Goal: Information Seeking & Learning: Learn about a topic

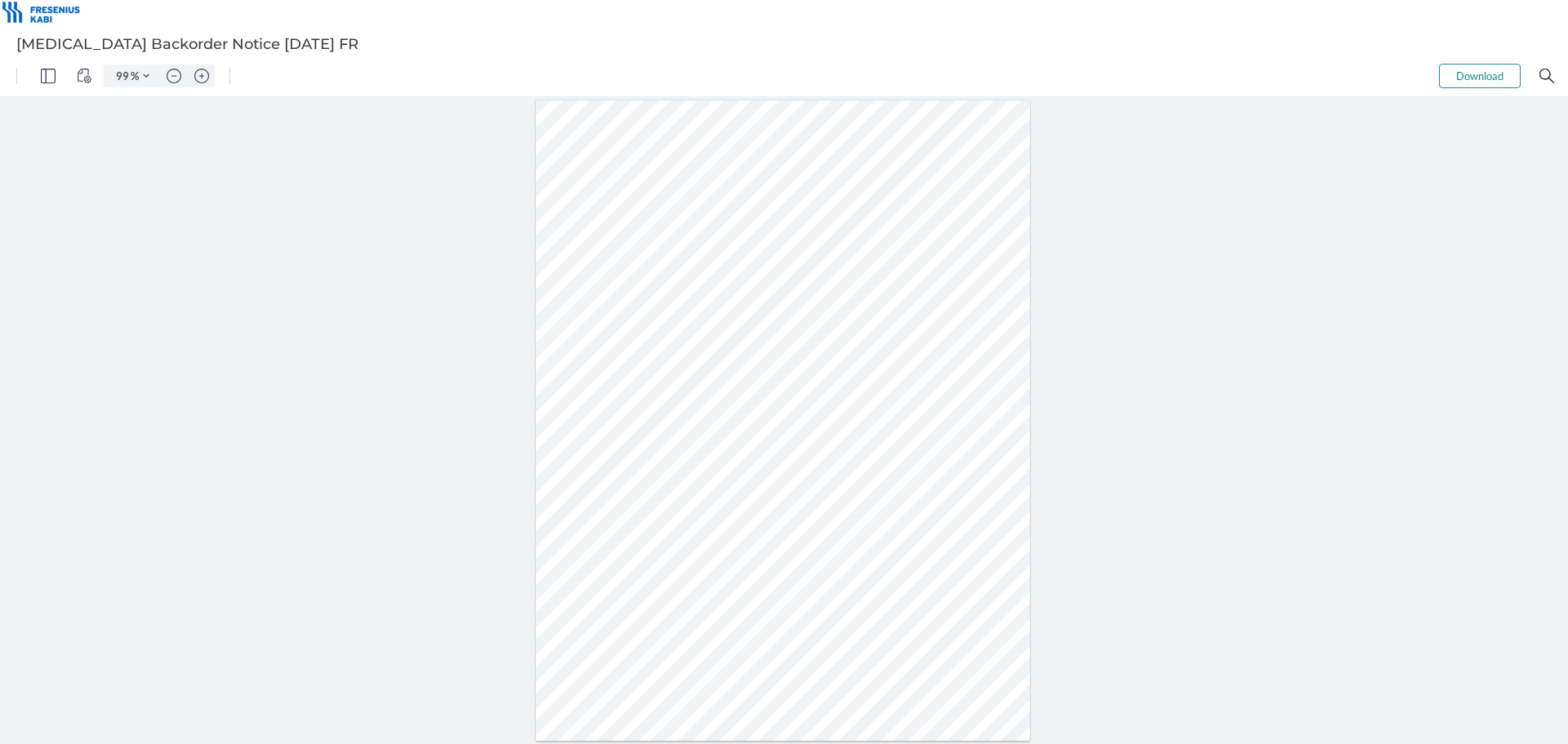
drag, startPoint x: 672, startPoint y: 354, endPoint x: 672, endPoint y: 373, distance: 19.0
click at [672, 373] on div at bounding box center [783, 420] width 495 height 640
drag, startPoint x: 677, startPoint y: 362, endPoint x: 636, endPoint y: 307, distance: 68.6
click at [636, 307] on div at bounding box center [784, 421] width 502 height 647
drag, startPoint x: 599, startPoint y: 330, endPoint x: 637, endPoint y: 354, distance: 44.9
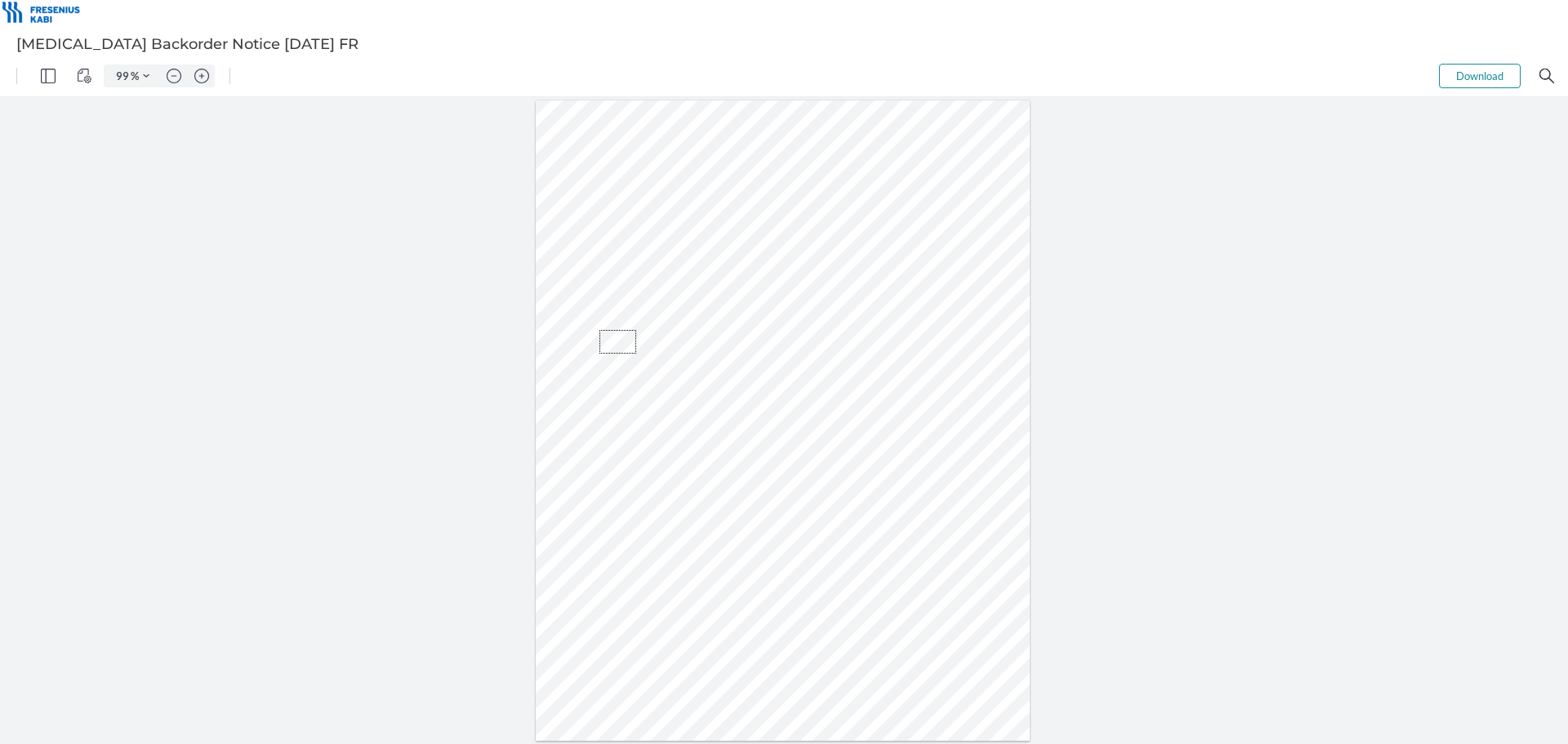
click at [637, 354] on div at bounding box center [783, 420] width 495 height 640
drag, startPoint x: 638, startPoint y: 347, endPoint x: 610, endPoint y: 345, distance: 28.1
click at [610, 345] on div at bounding box center [783, 420] width 495 height 640
click at [574, 339] on div at bounding box center [783, 420] width 495 height 640
drag, startPoint x: 576, startPoint y: 335, endPoint x: 659, endPoint y: 356, distance: 85.6
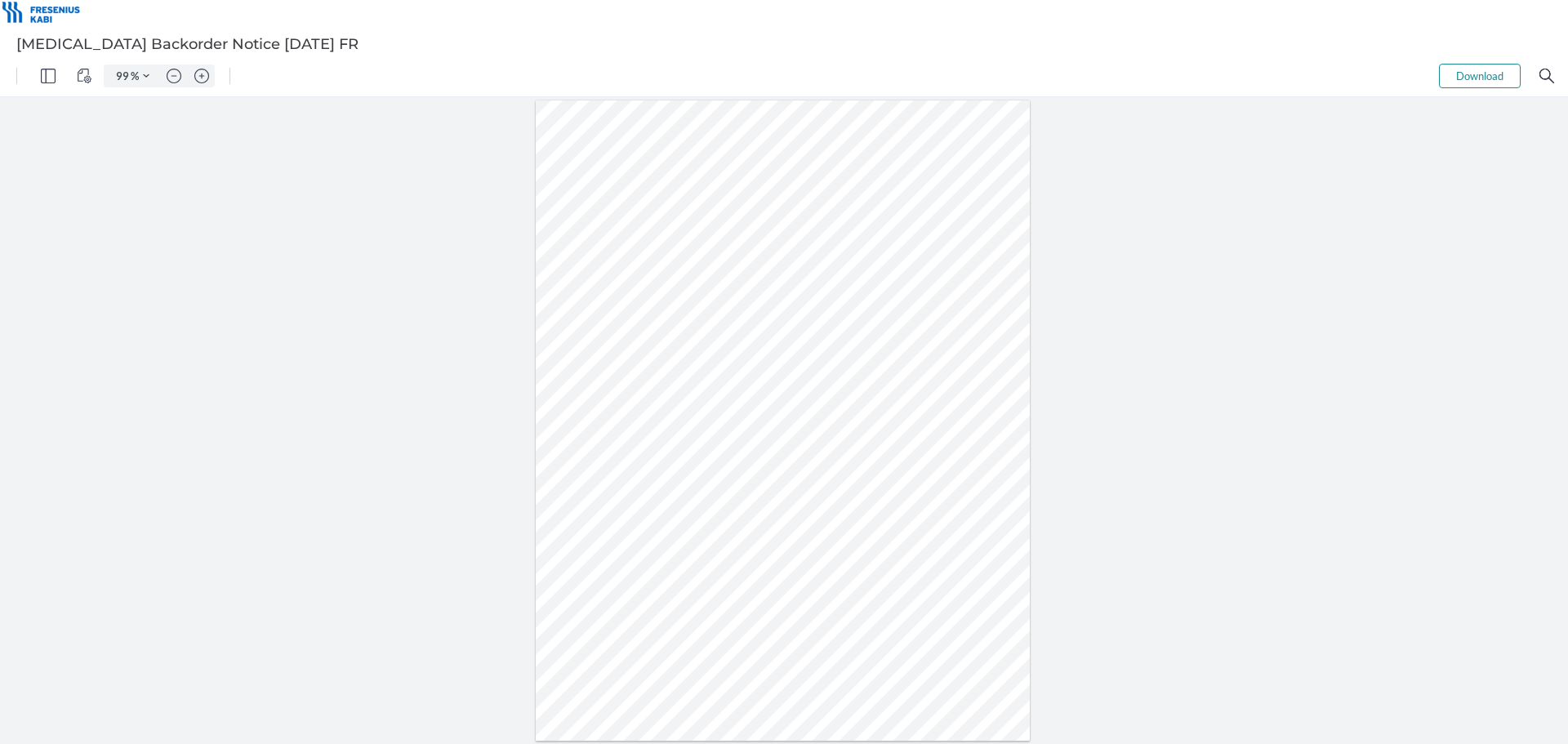
click at [659, 356] on div at bounding box center [783, 420] width 495 height 640
click at [705, 355] on div at bounding box center [783, 420] width 495 height 640
drag, startPoint x: 751, startPoint y: 359, endPoint x: 644, endPoint y: 338, distance: 109.0
click at [644, 338] on div at bounding box center [783, 420] width 495 height 640
click at [639, 365] on div at bounding box center [783, 420] width 495 height 640
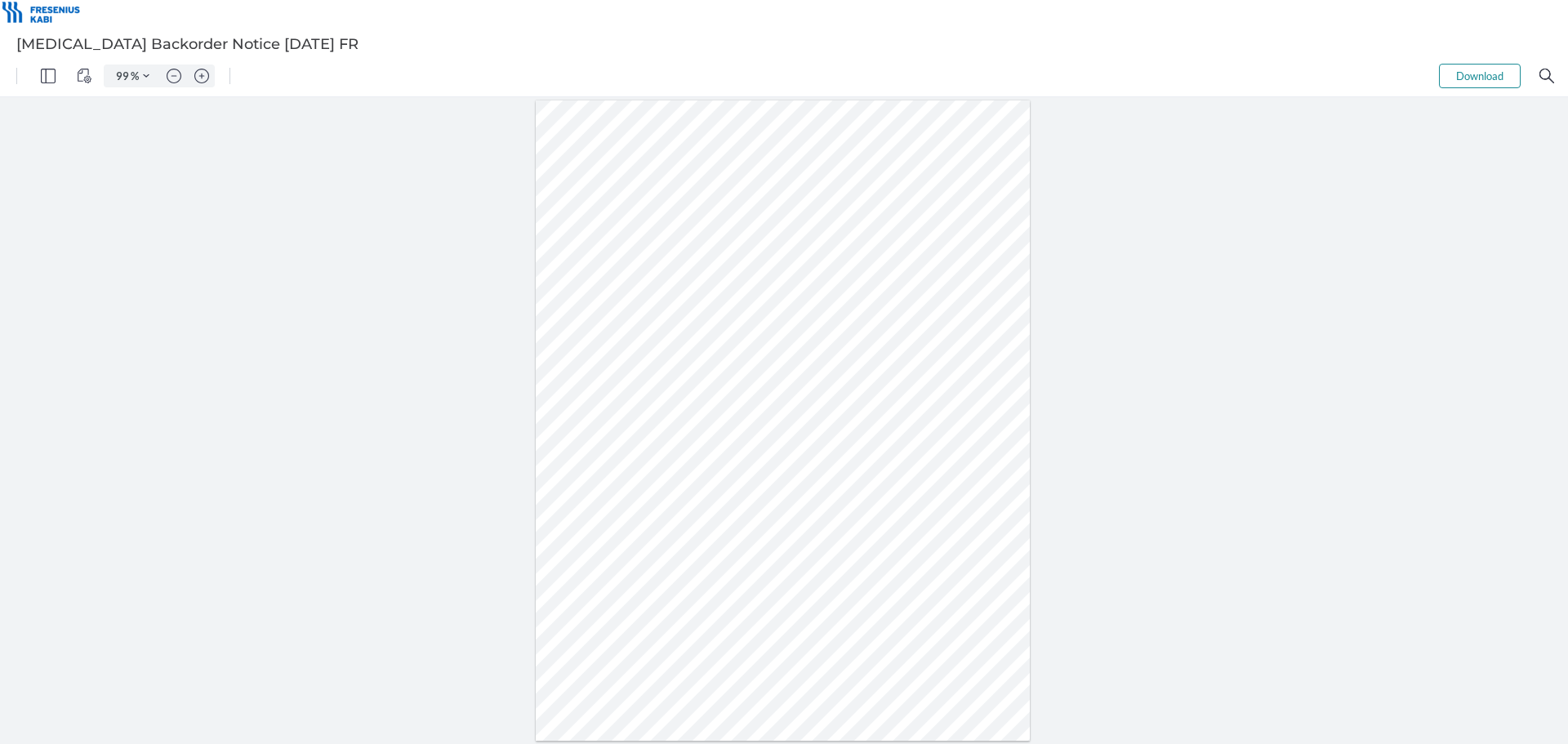
drag, startPoint x: 676, startPoint y: 357, endPoint x: 756, endPoint y: 361, distance: 80.1
click at [756, 361] on div at bounding box center [783, 420] width 495 height 640
click at [706, 349] on div at bounding box center [783, 420] width 495 height 640
drag, startPoint x: 715, startPoint y: 340, endPoint x: 700, endPoint y: 363, distance: 27.5
click at [700, 363] on div at bounding box center [783, 420] width 495 height 640
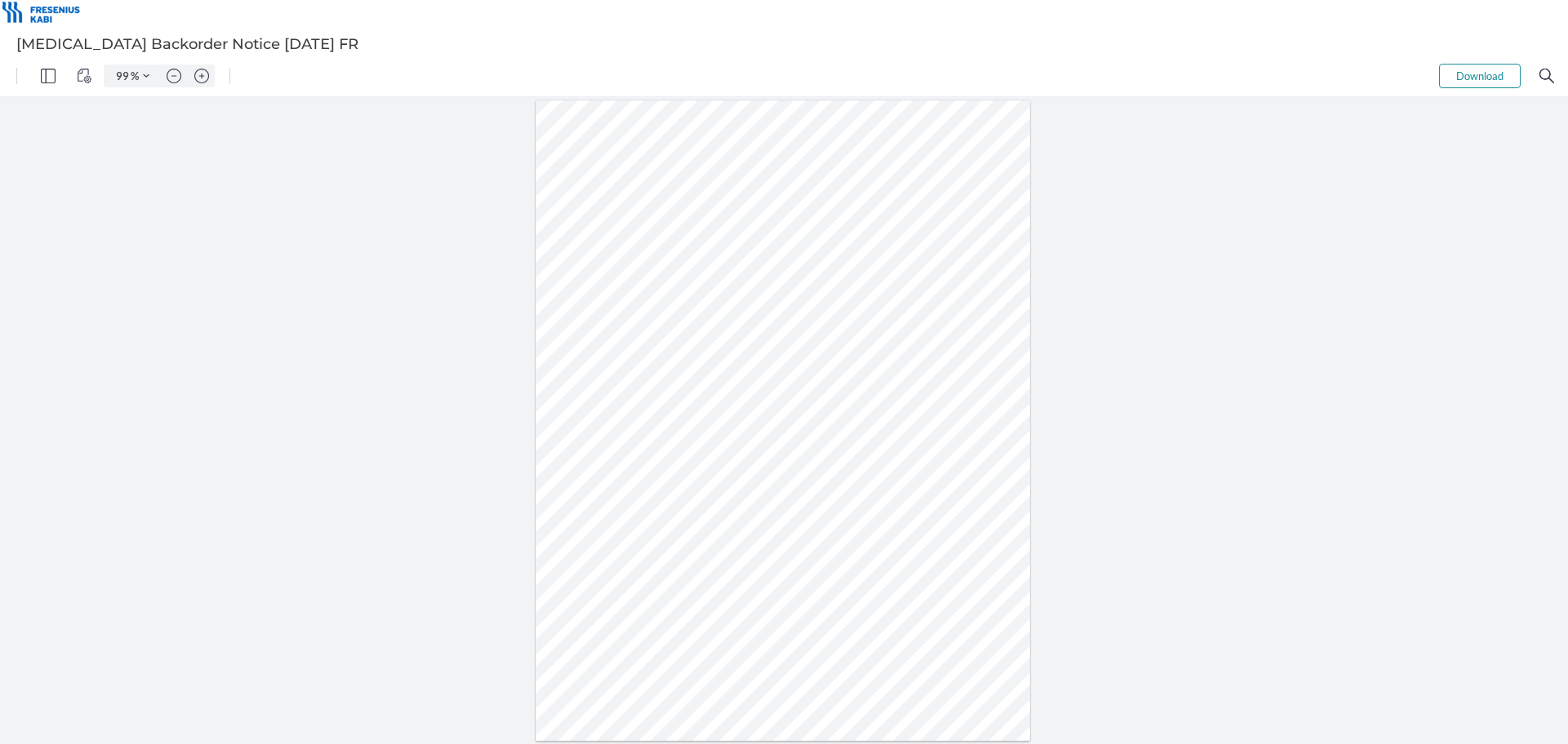
click at [736, 356] on div at bounding box center [783, 420] width 495 height 640
drag, startPoint x: 784, startPoint y: 354, endPoint x: 572, endPoint y: 336, distance: 212.8
click at [572, 336] on div at bounding box center [783, 420] width 495 height 640
drag, startPoint x: 572, startPoint y: 336, endPoint x: 796, endPoint y: 359, distance: 225.2
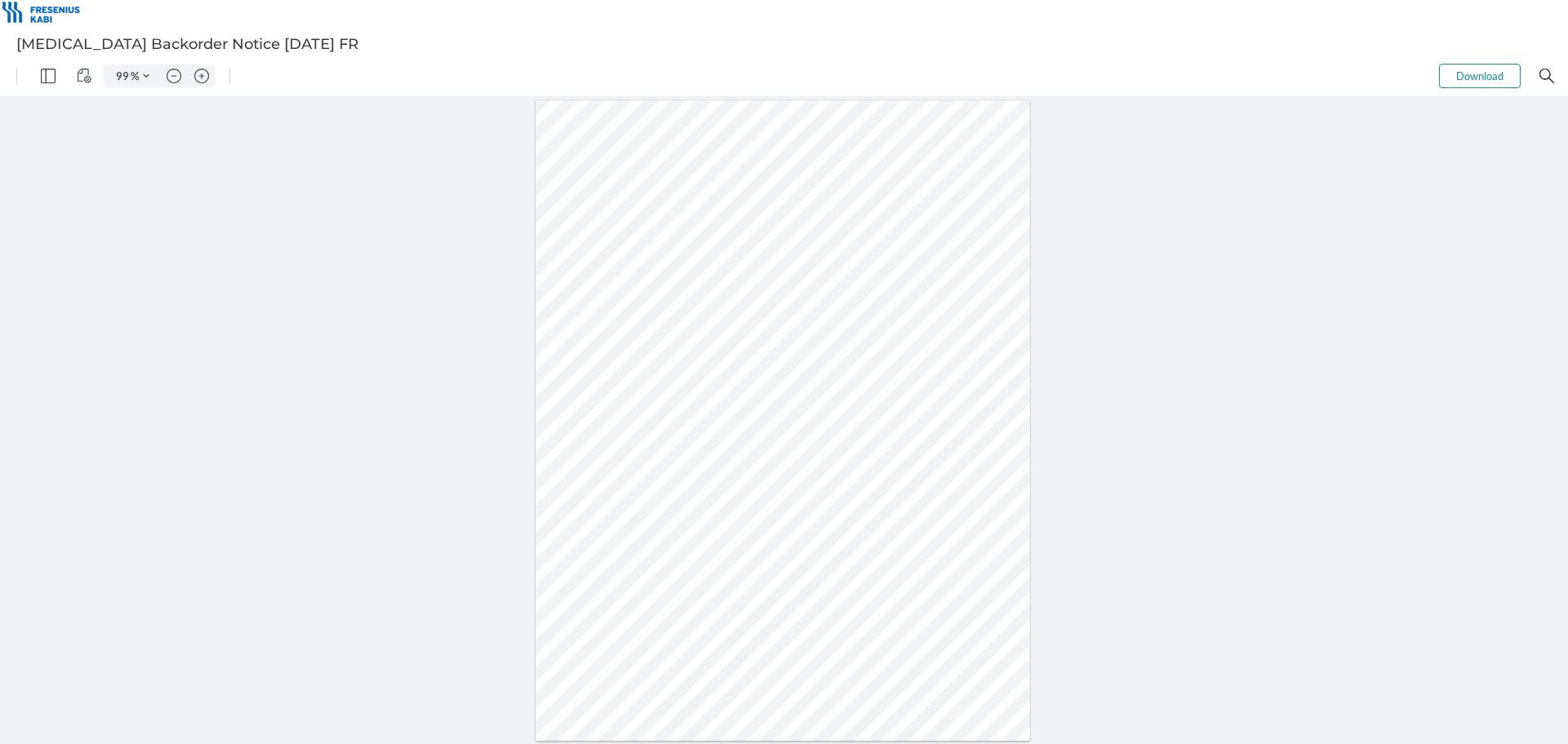
click at [796, 359] on div at bounding box center [783, 420] width 495 height 640
drag, startPoint x: 793, startPoint y: 359, endPoint x: 631, endPoint y: 338, distance: 163.4
click at [631, 338] on div at bounding box center [784, 421] width 502 height 647
drag, startPoint x: 619, startPoint y: 339, endPoint x: 678, endPoint y: 356, distance: 61.4
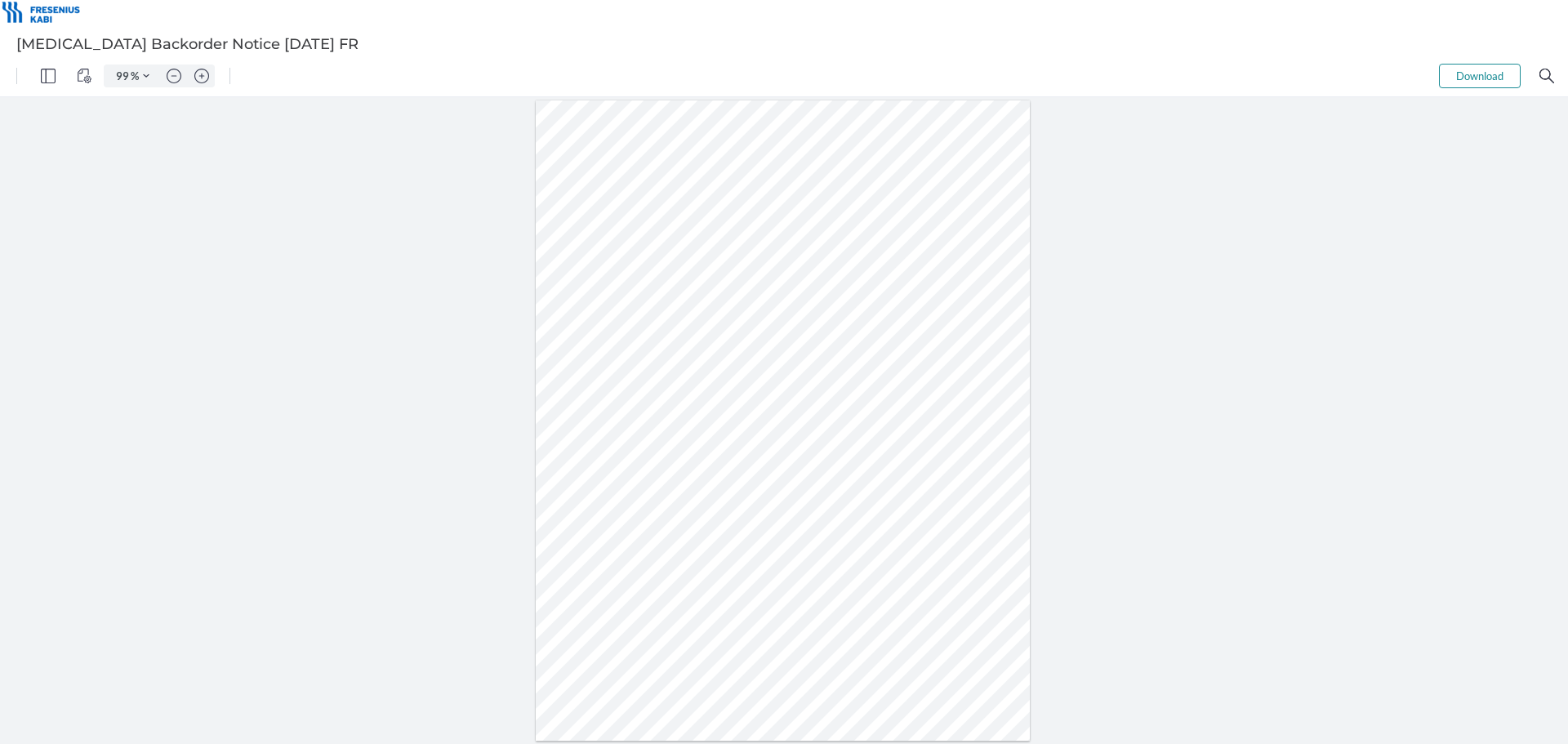
click at [678, 356] on div at bounding box center [783, 420] width 495 height 640
click at [695, 356] on div at bounding box center [783, 420] width 495 height 640
drag, startPoint x: 666, startPoint y: 331, endPoint x: 675, endPoint y: 356, distance: 26.6
click at [675, 356] on div at bounding box center [783, 420] width 495 height 640
drag, startPoint x: 700, startPoint y: 356, endPoint x: 660, endPoint y: 341, distance: 42.7
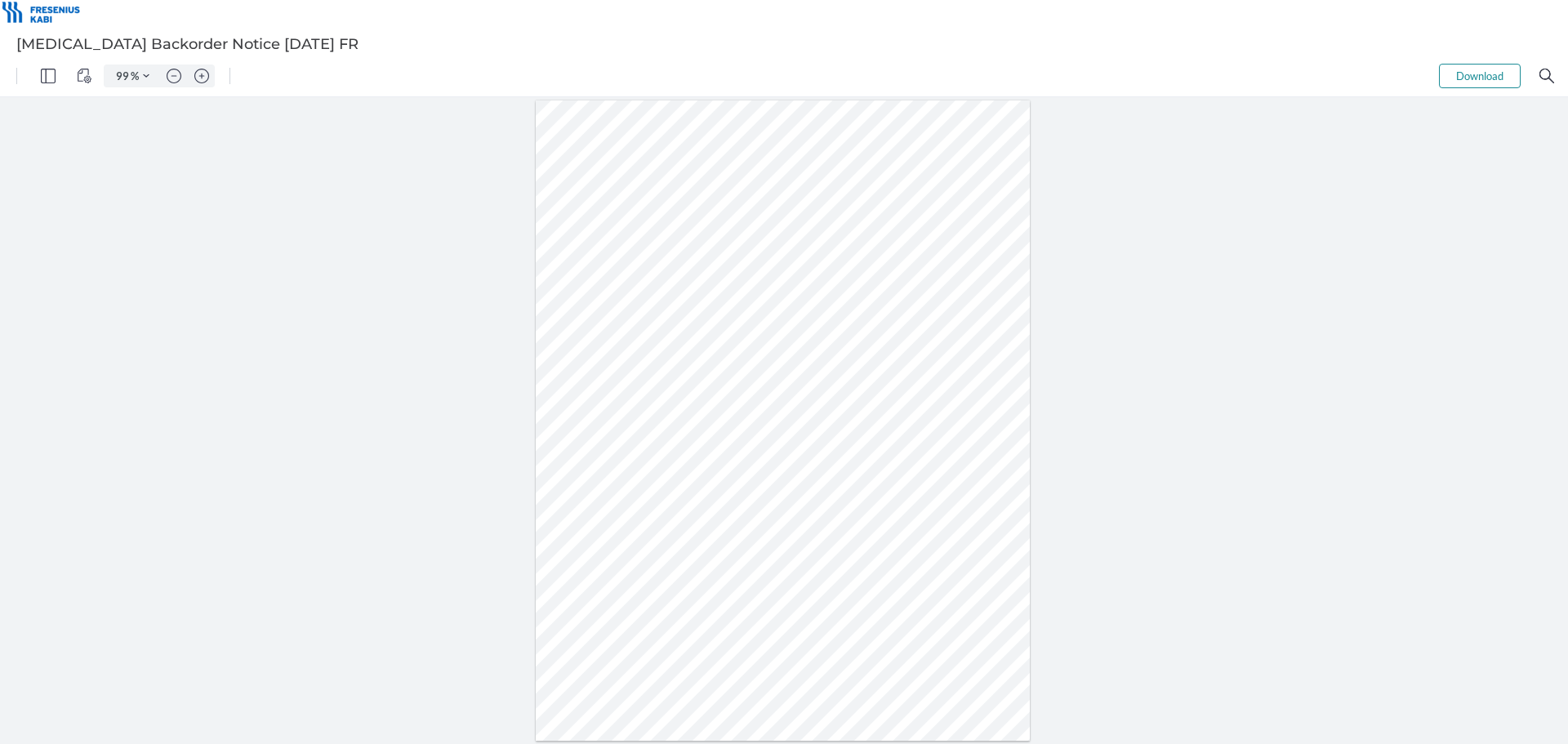
click at [660, 341] on div at bounding box center [783, 420] width 495 height 640
click at [617, 349] on div at bounding box center [783, 420] width 495 height 640
drag, startPoint x: 618, startPoint y: 342, endPoint x: 635, endPoint y: 360, distance: 24.8
click at [635, 360] on div at bounding box center [783, 420] width 495 height 640
click at [659, 356] on div at bounding box center [783, 420] width 495 height 640
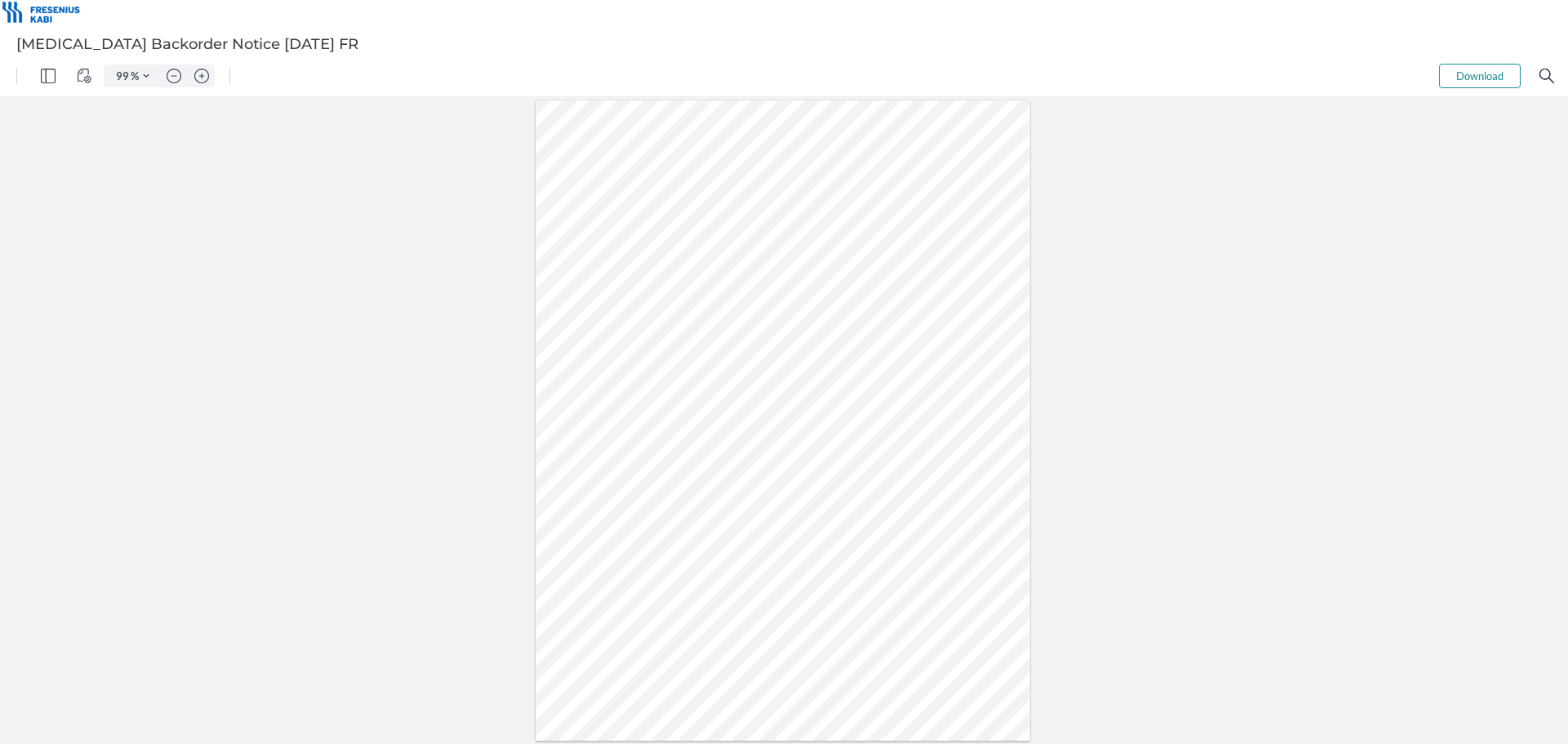
drag, startPoint x: 774, startPoint y: 356, endPoint x: 705, endPoint y: 350, distance: 69.3
click at [707, 350] on div at bounding box center [783, 420] width 495 height 640
click at [770, 366] on div at bounding box center [784, 460] width 745 height 963
drag, startPoint x: 519, startPoint y: 527, endPoint x: 641, endPoint y: 567, distance: 128.4
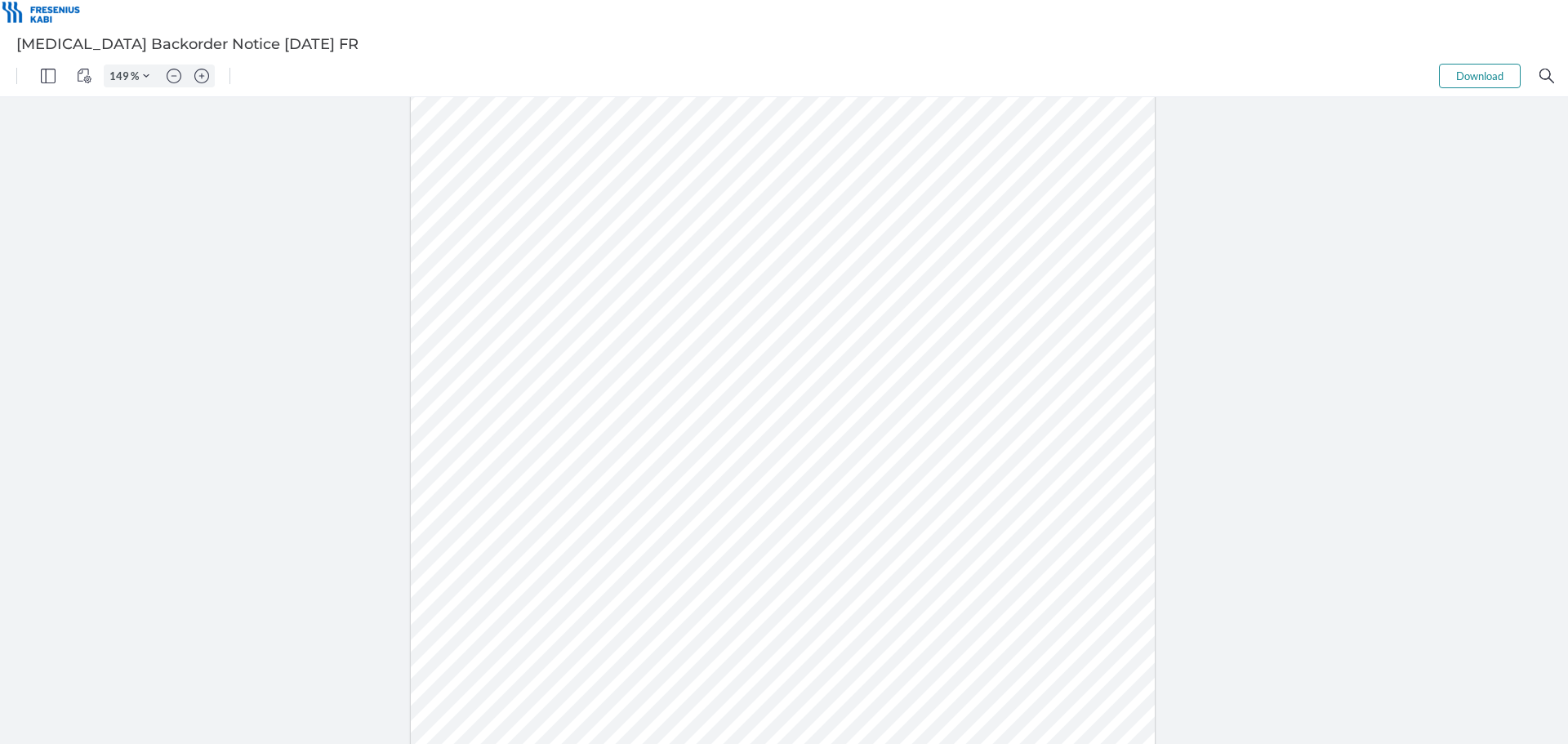
click at [641, 567] on div at bounding box center [784, 460] width 745 height 963
drag, startPoint x: 558, startPoint y: 337, endPoint x: 646, endPoint y: 366, distance: 92.7
click at [646, 366] on div at bounding box center [784, 460] width 745 height 963
click at [700, 366] on div at bounding box center [784, 460] width 745 height 963
click at [696, 475] on div at bounding box center [784, 460] width 745 height 963
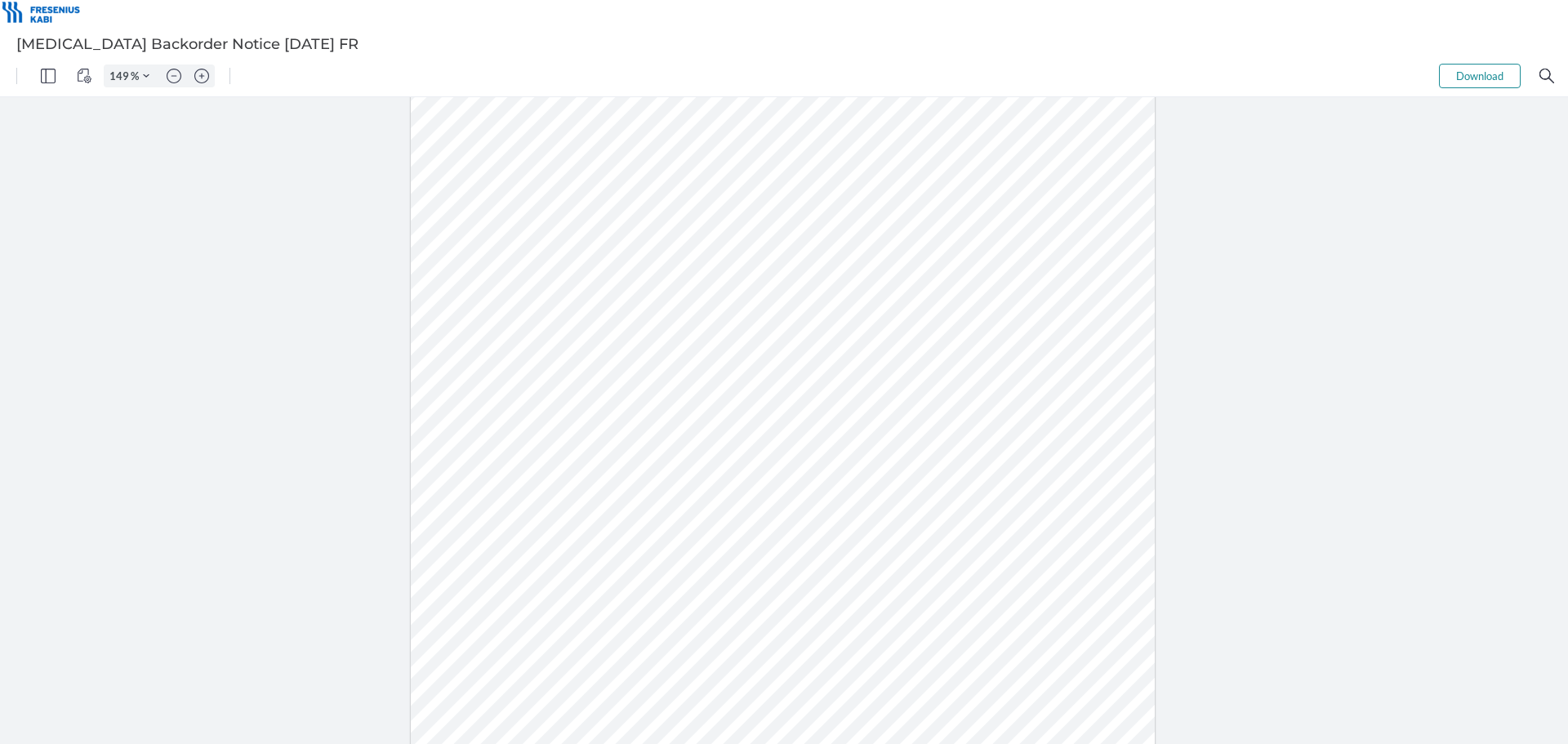
click at [696, 475] on div at bounding box center [784, 460] width 745 height 963
click at [697, 466] on div at bounding box center [784, 460] width 745 height 963
type input "124"
drag, startPoint x: 732, startPoint y: 268, endPoint x: 790, endPoint y: 278, distance: 58.9
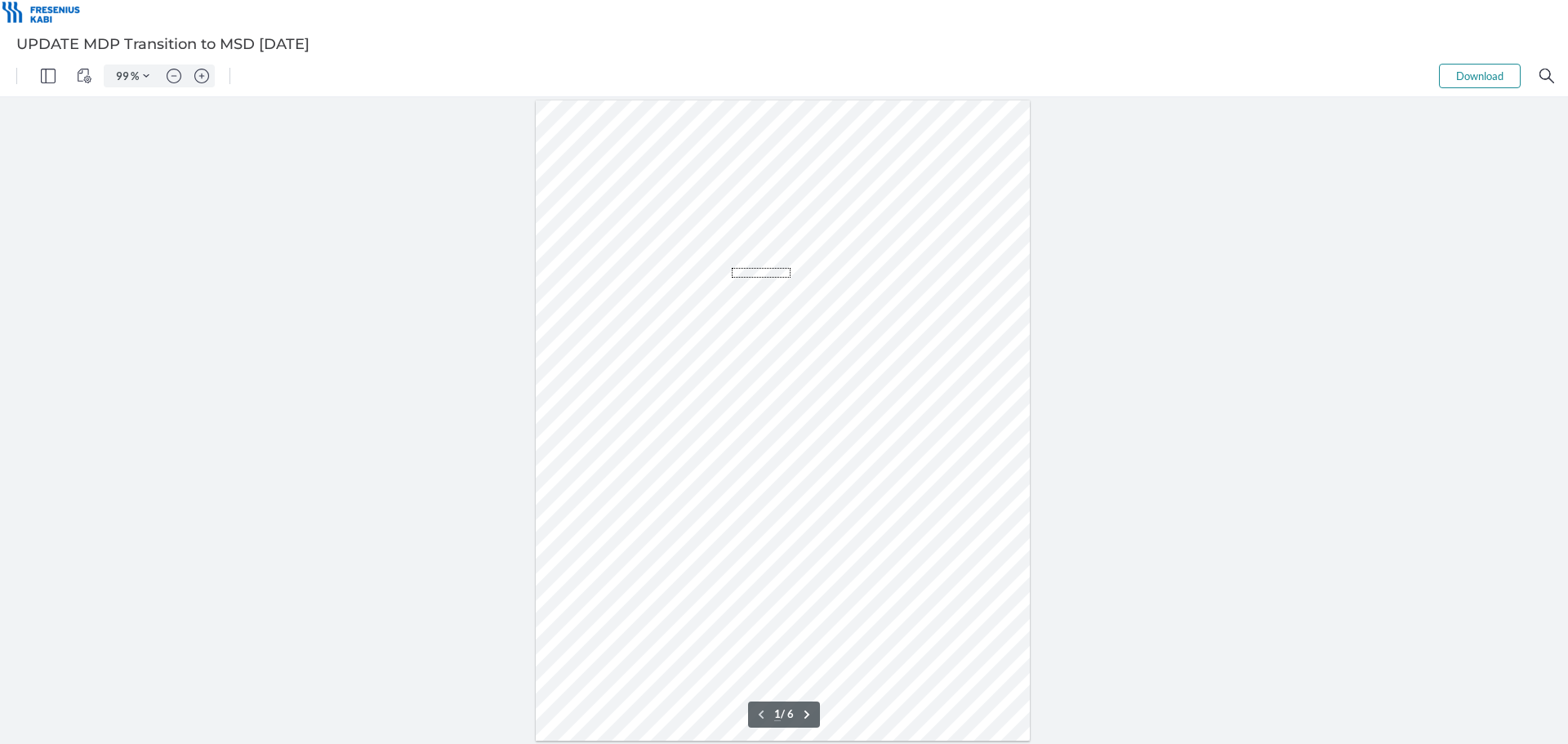
click at [790, 278] on div at bounding box center [783, 420] width 495 height 640
drag, startPoint x: 758, startPoint y: 278, endPoint x: 725, endPoint y: 260, distance: 37.6
click at [725, 260] on div at bounding box center [783, 420] width 495 height 640
click at [710, 264] on div at bounding box center [783, 420] width 495 height 640
drag, startPoint x: 708, startPoint y: 262, endPoint x: 711, endPoint y: 281, distance: 19.2
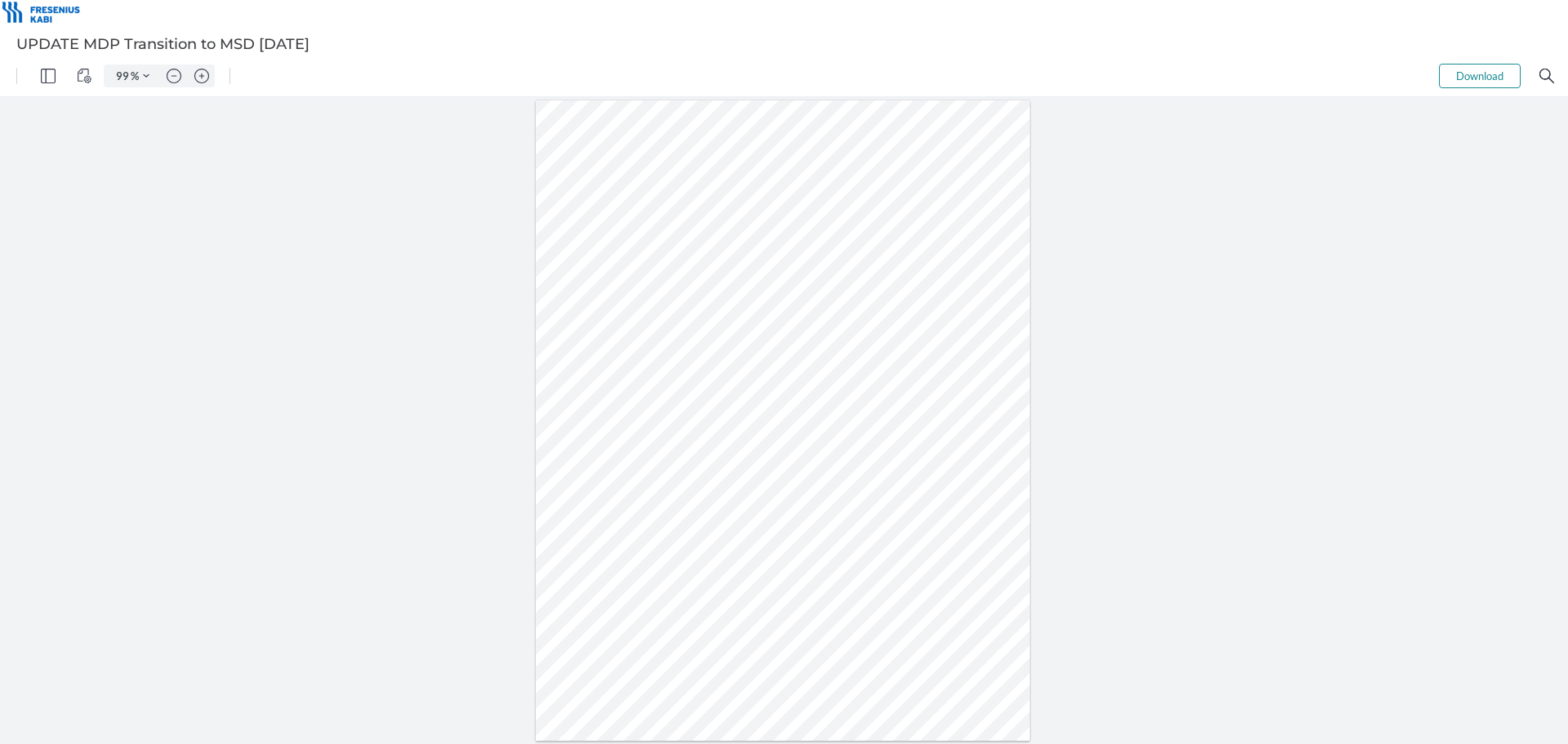
click at [711, 281] on div at bounding box center [783, 420] width 495 height 640
click at [752, 280] on div at bounding box center [783, 420] width 495 height 640
type input "149"
drag, startPoint x: 653, startPoint y: 354, endPoint x: 593, endPoint y: 326, distance: 66.2
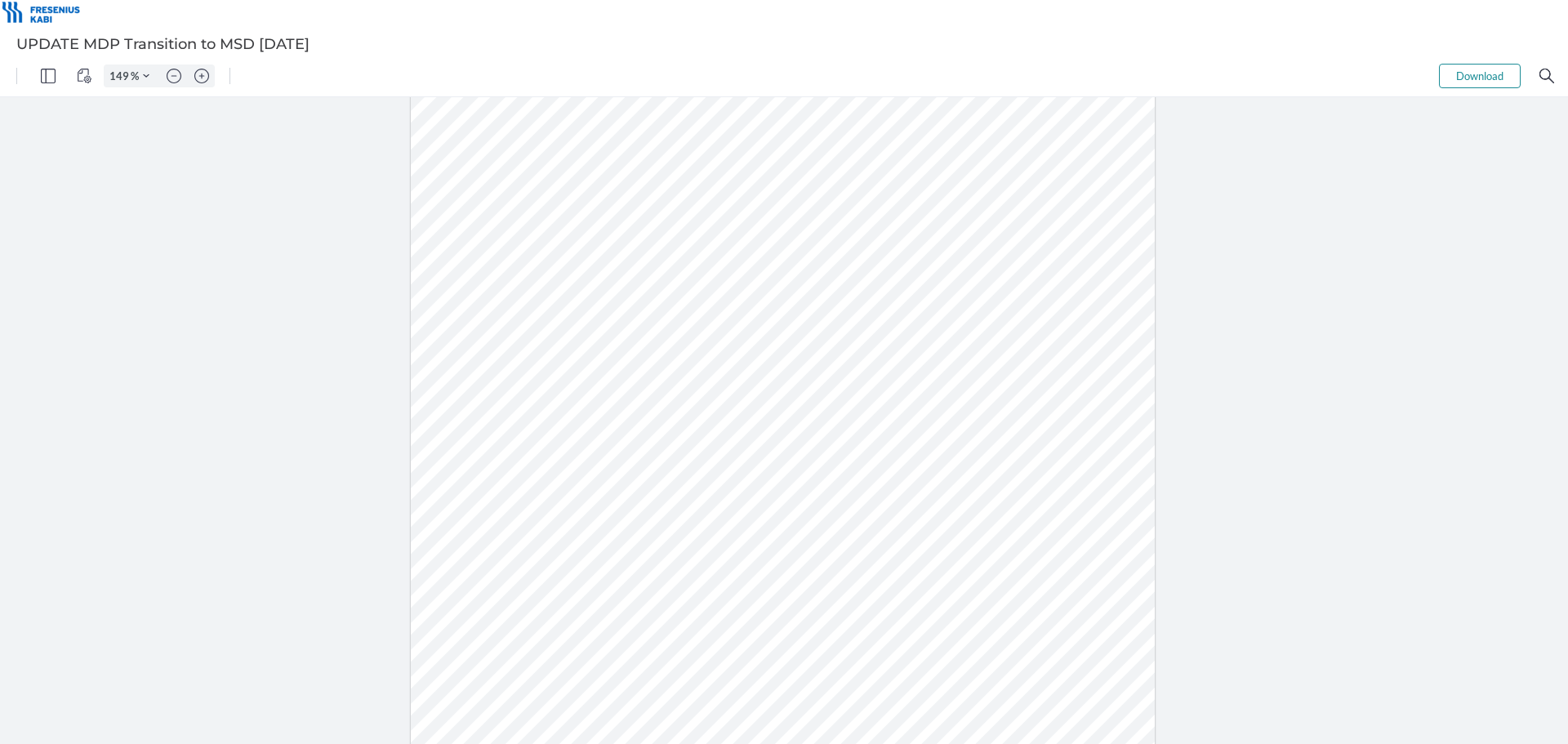
click at [593, 326] on div at bounding box center [784, 469] width 745 height 963
type input "1"
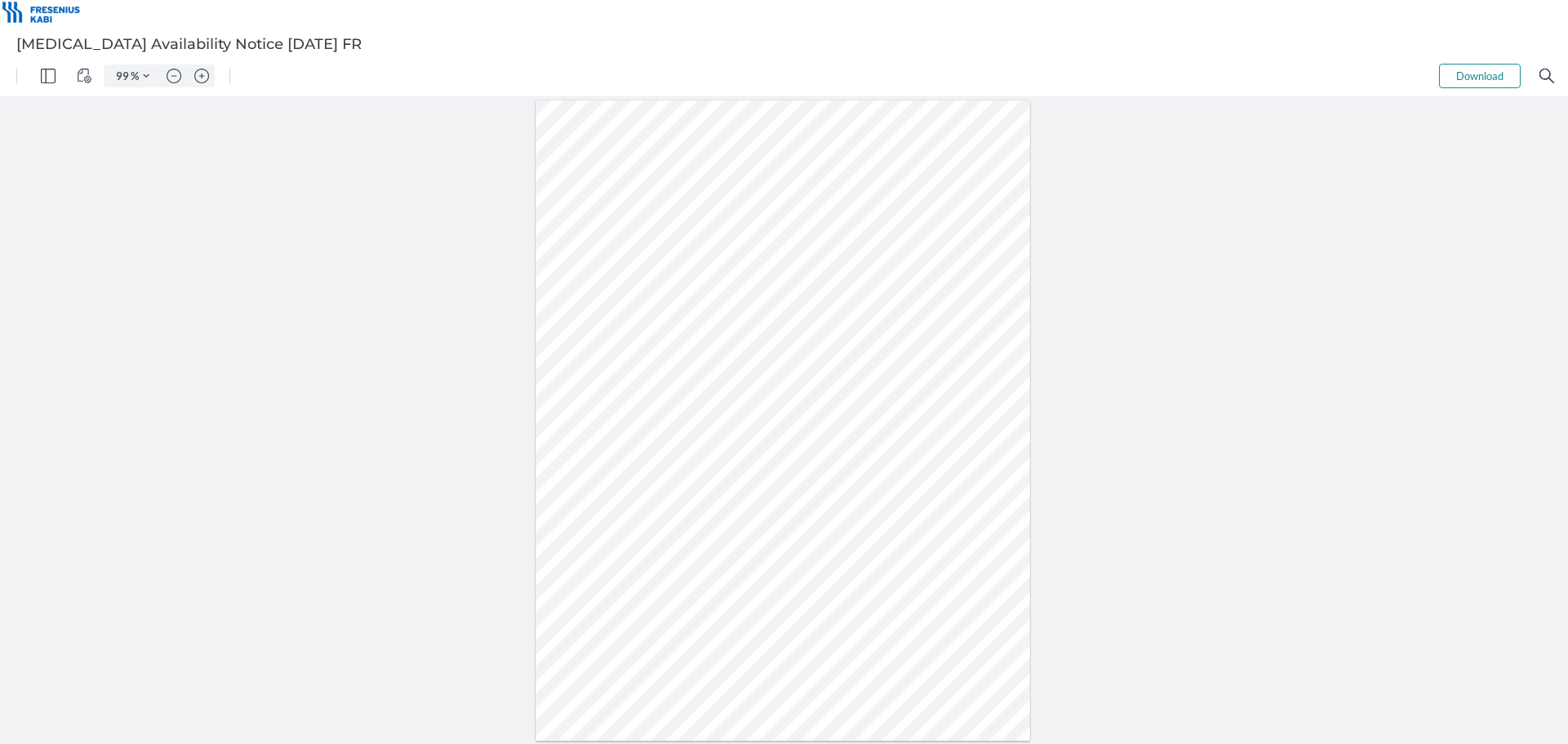
drag, startPoint x: 666, startPoint y: 320, endPoint x: 703, endPoint y: 388, distance: 77.4
click at [703, 388] on div at bounding box center [783, 420] width 495 height 640
type input "149"
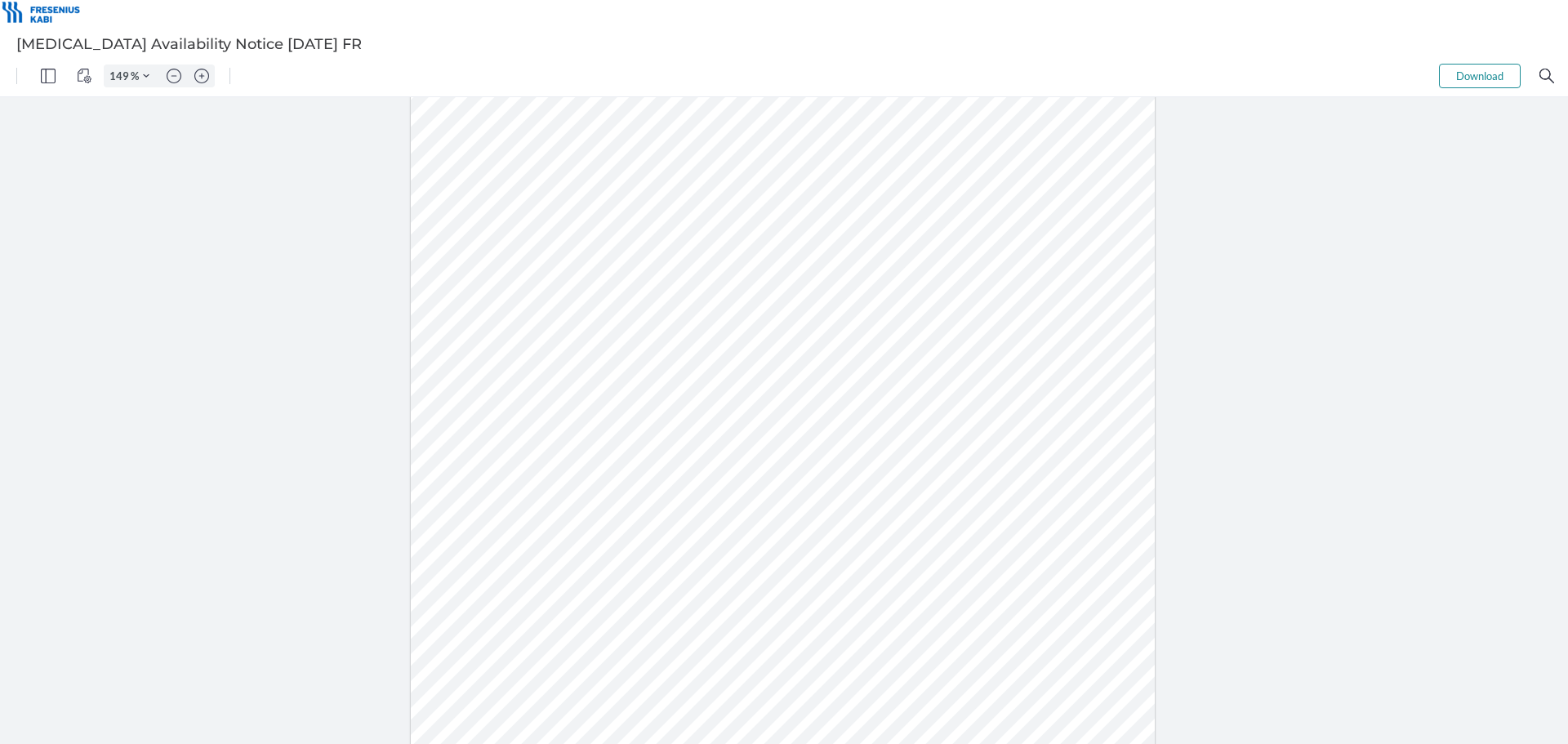
drag, startPoint x: 649, startPoint y: 356, endPoint x: 666, endPoint y: 443, distance: 88.6
click at [666, 443] on div at bounding box center [784, 446] width 745 height 963
click at [662, 430] on div at bounding box center [784, 446] width 745 height 963
drag, startPoint x: 620, startPoint y: 422, endPoint x: 568, endPoint y: 362, distance: 79.4
click at [570, 365] on div at bounding box center [783, 446] width 755 height 973
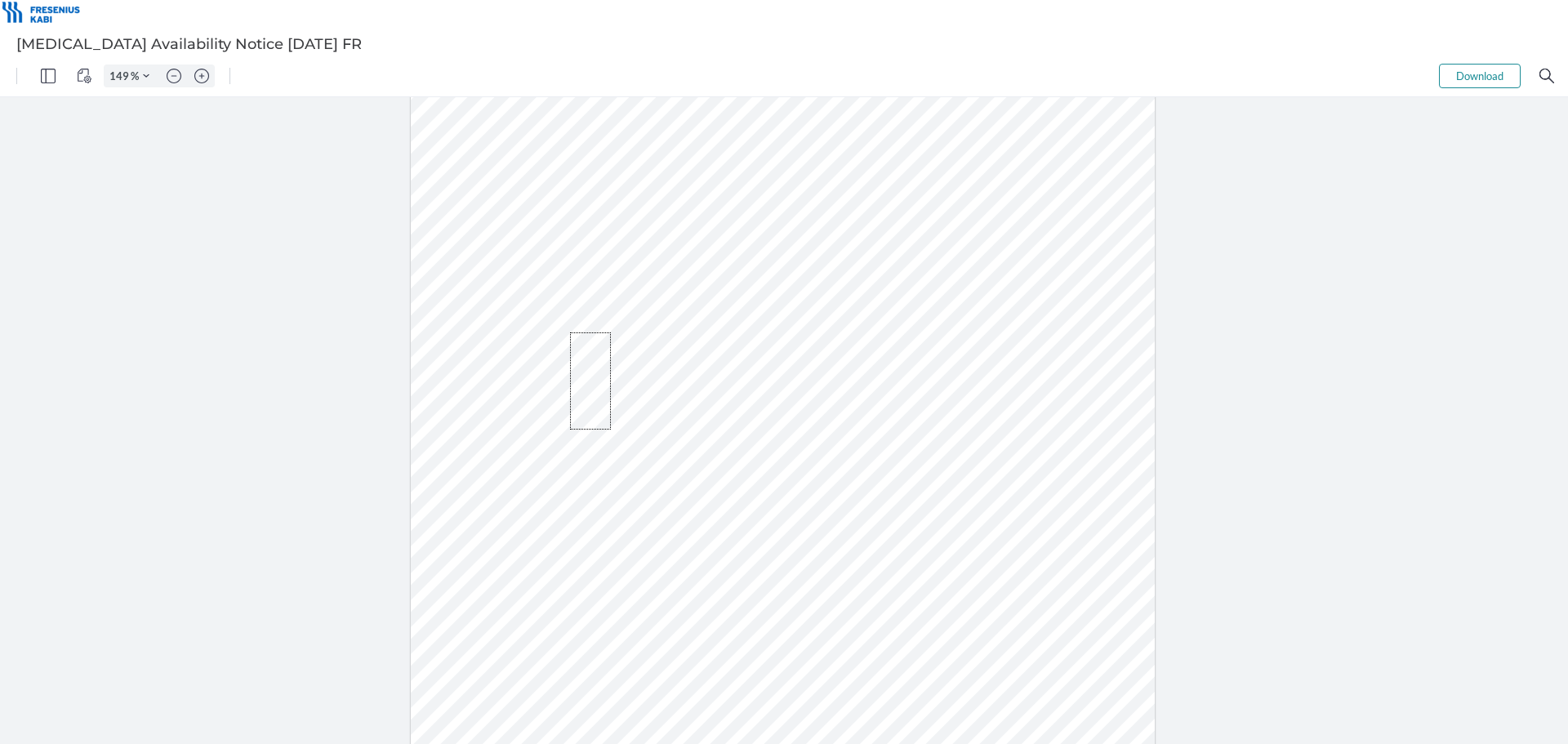
drag, startPoint x: 571, startPoint y: 335, endPoint x: 611, endPoint y: 429, distance: 102.2
click at [611, 429] on div at bounding box center [784, 446] width 745 height 963
drag, startPoint x: 604, startPoint y: 432, endPoint x: 518, endPoint y: 360, distance: 112.2
click at [521, 364] on div at bounding box center [783, 446] width 755 height 973
drag, startPoint x: 515, startPoint y: 292, endPoint x: 570, endPoint y: 342, distance: 74.3
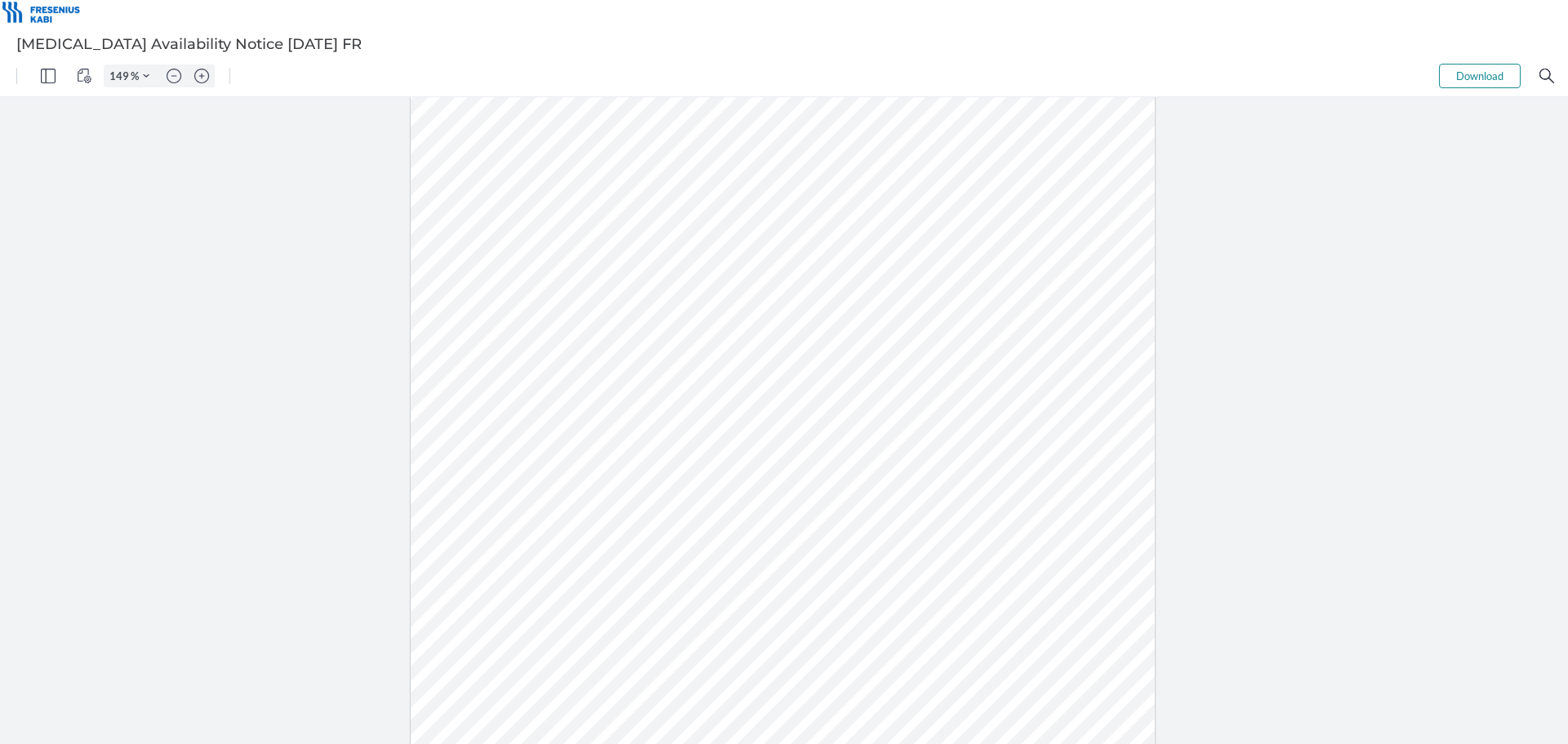
click at [570, 342] on div at bounding box center [784, 446] width 745 height 963
click at [630, 422] on div at bounding box center [784, 446] width 745 height 963
drag, startPoint x: 535, startPoint y: 368, endPoint x: 506, endPoint y: 321, distance: 55.2
click at [512, 337] on div at bounding box center [784, 446] width 745 height 963
click at [505, 328] on div at bounding box center [784, 446] width 745 height 963
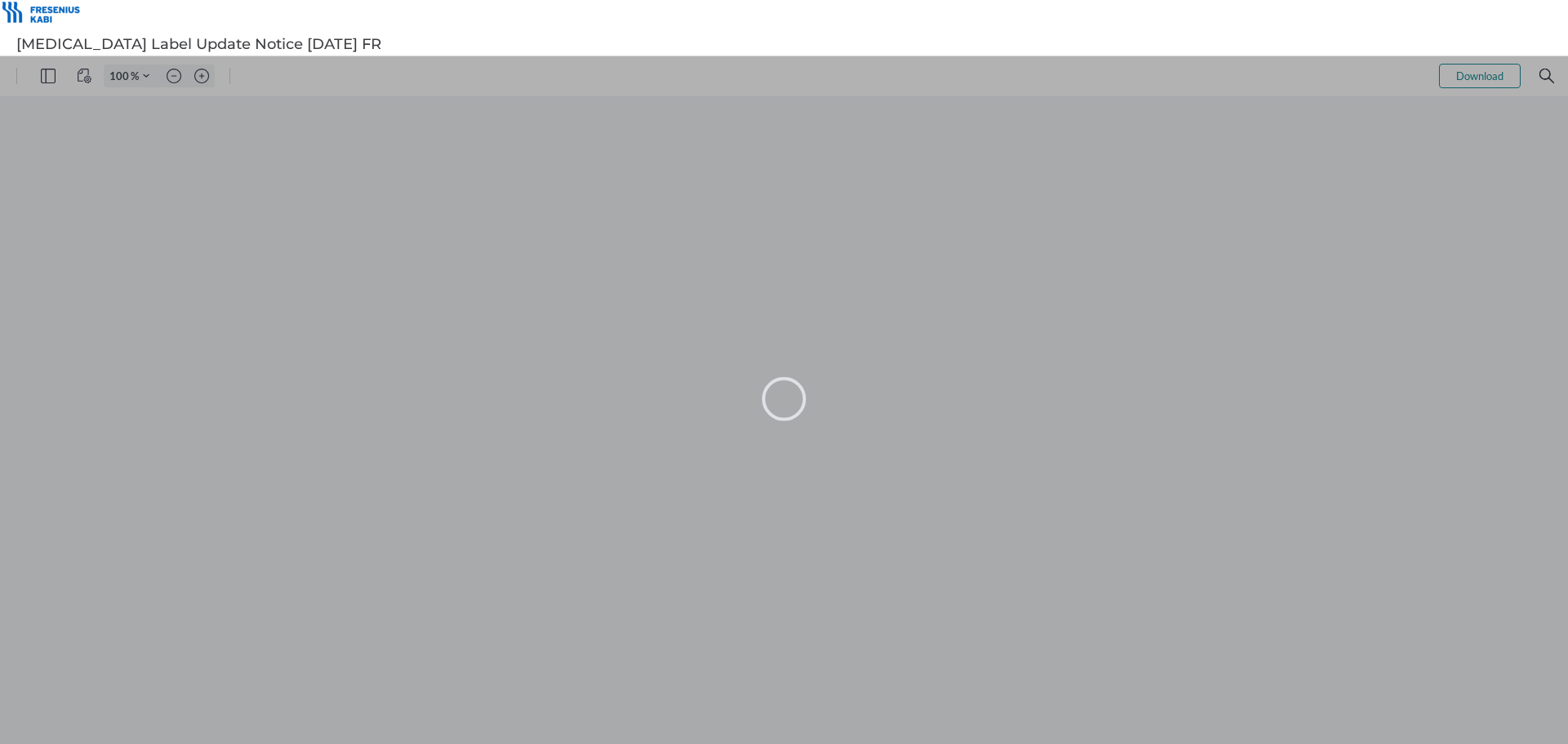
type input "99"
